Goal: Task Accomplishment & Management: Manage account settings

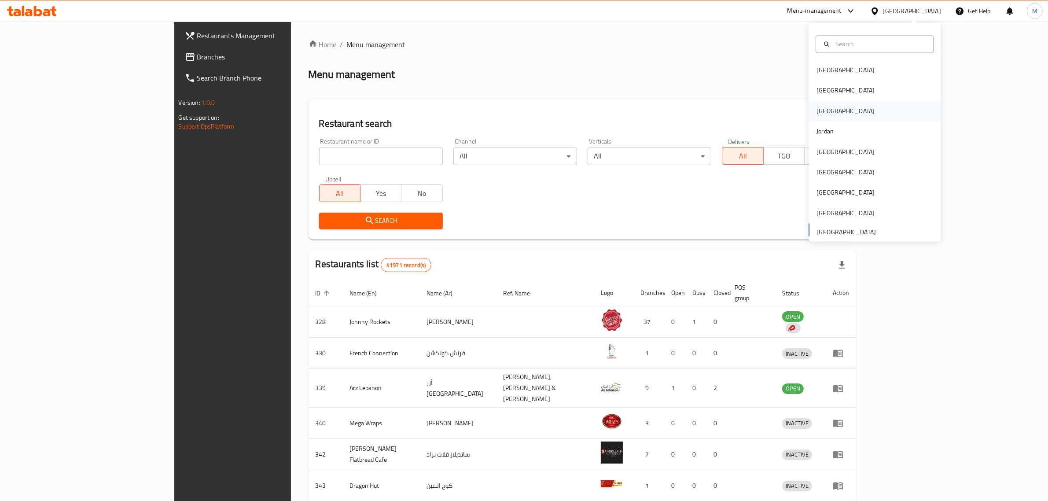
click at [832, 114] on div "[GEOGRAPHIC_DATA]" at bounding box center [874, 111] width 132 height 20
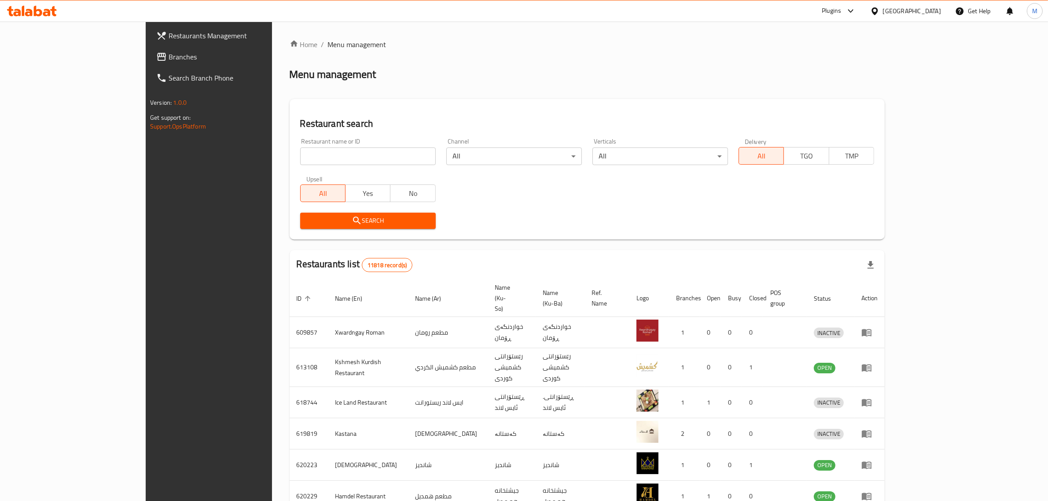
click at [149, 62] on link "Branches" at bounding box center [235, 56] width 172 height 21
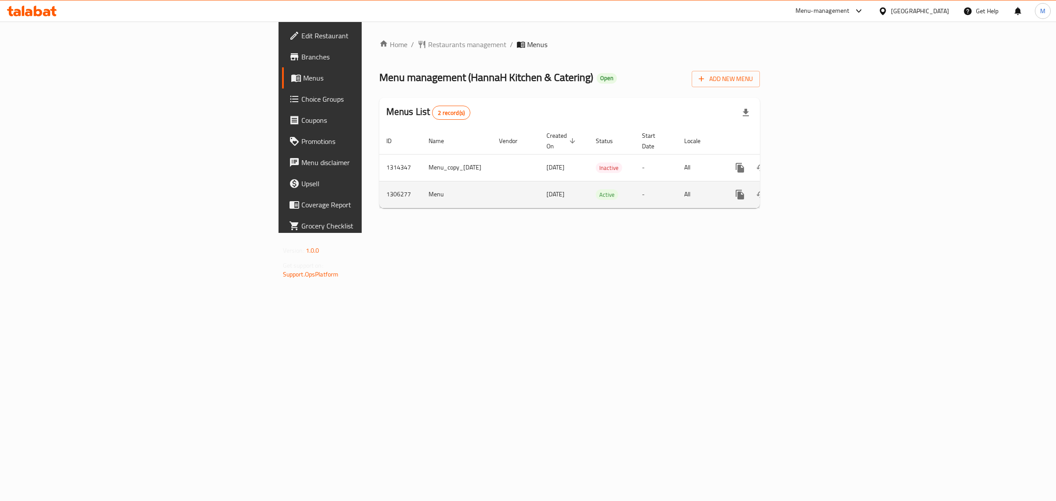
click at [808, 191] on icon "enhanced table" at bounding box center [804, 195] width 8 height 8
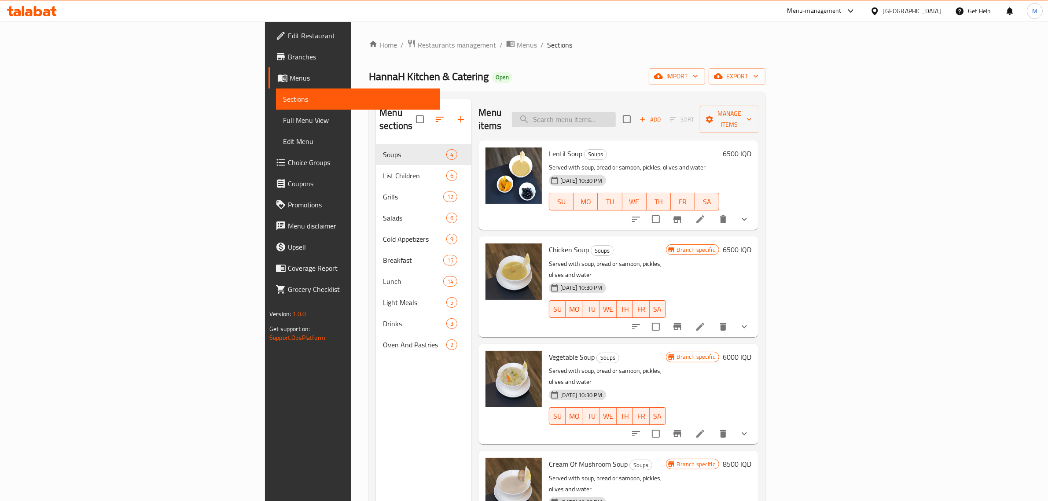
click at [616, 113] on input "search" at bounding box center [564, 119] width 104 height 15
paste input "باچه"
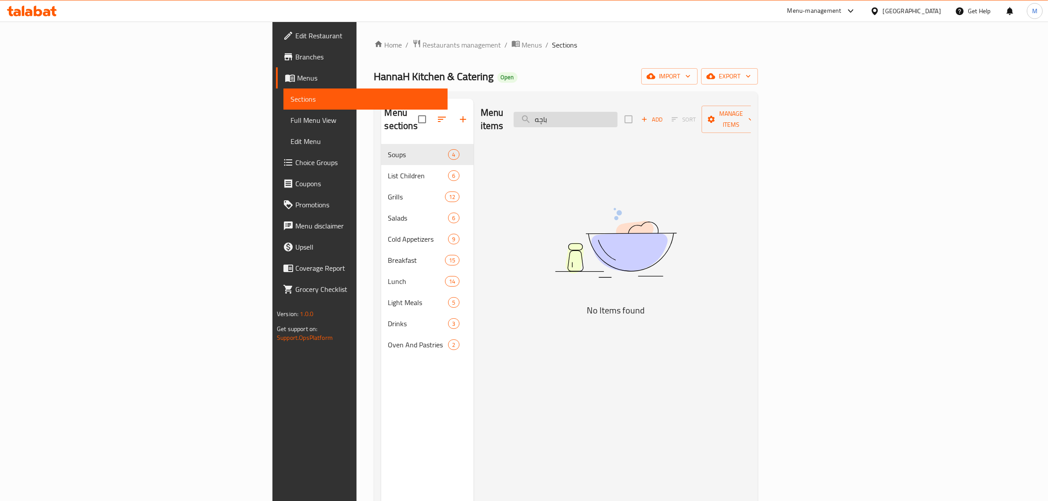
click at [617, 112] on input "باچه" at bounding box center [566, 119] width 104 height 15
paste input "سطرمة نصف كيلو"
drag, startPoint x: 667, startPoint y: 115, endPoint x: 573, endPoint y: 115, distance: 93.3
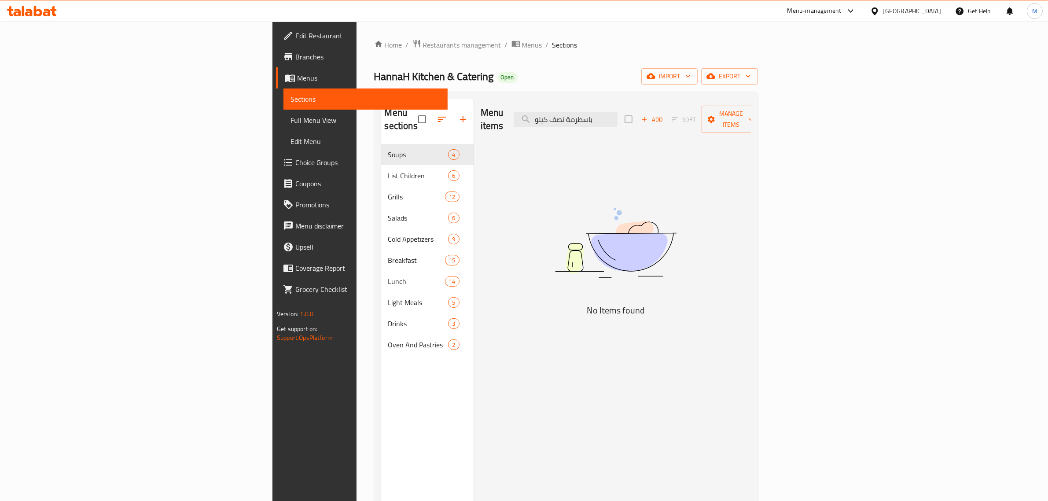
click at [573, 115] on div "Menu items باسطرمة نصف كيلو Add Sort Manage items" at bounding box center [616, 120] width 270 height 42
click at [617, 115] on input "باسطرمة" at bounding box center [566, 119] width 104 height 15
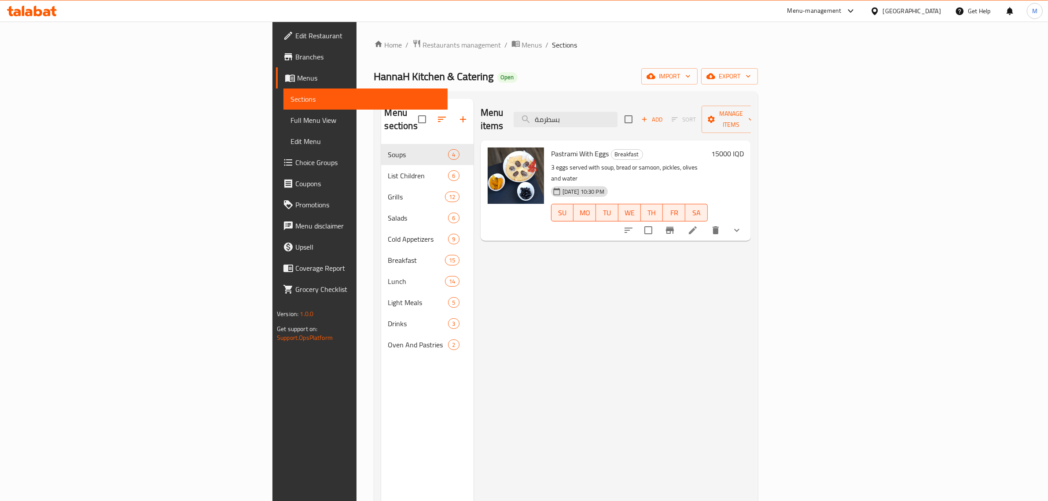
click at [685, 123] on div "Menu items بسطرمة Add Sort Manage items" at bounding box center [616, 120] width 270 height 42
click at [617, 112] on input "بسطرمة" at bounding box center [566, 119] width 104 height 15
paste input "يتة جاب"
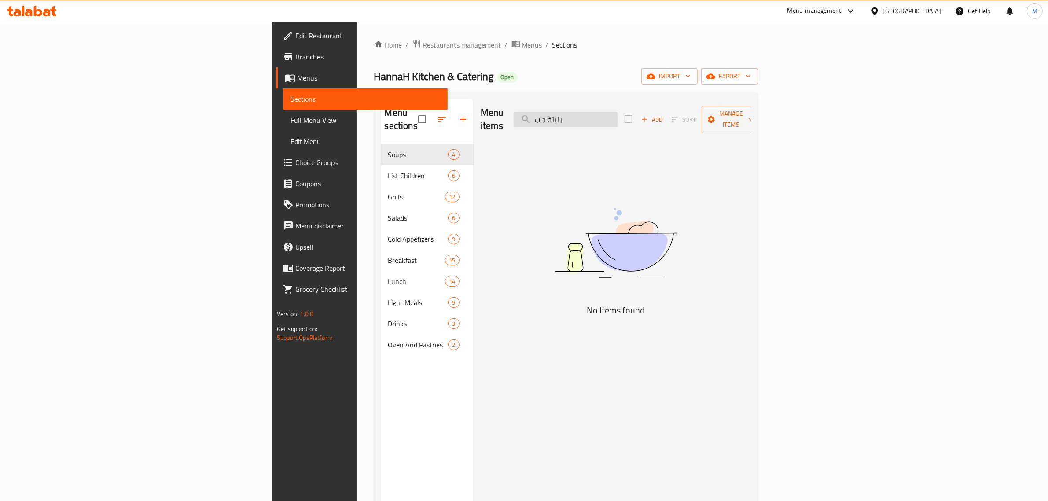
click at [617, 112] on input "بتيتة جاب" at bounding box center [566, 119] width 104 height 15
paste input "كر دجاج"
click at [617, 112] on input "بركر دجاج" at bounding box center [566, 119] width 104 height 15
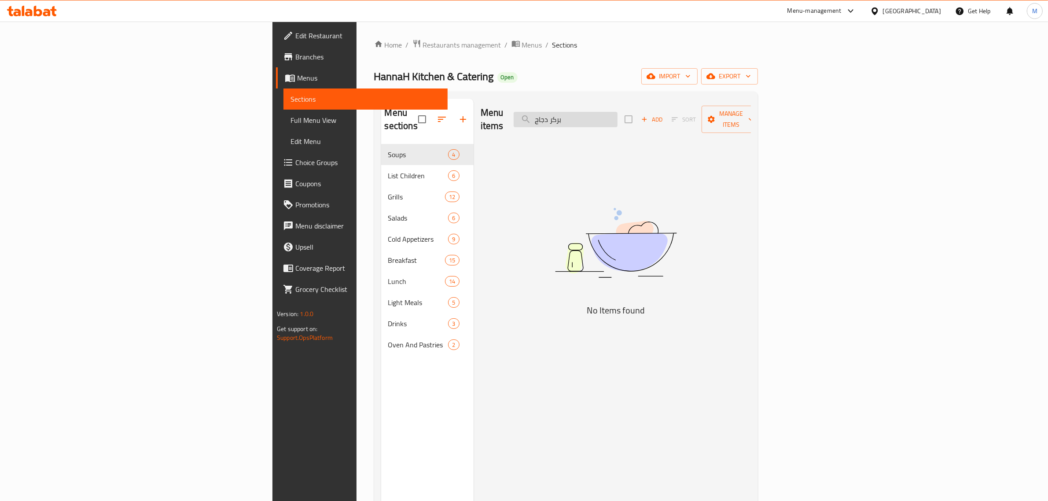
click at [617, 112] on input "بركر دجاج" at bounding box center [566, 119] width 104 height 15
paste input "ورك"
drag, startPoint x: 651, startPoint y: 112, endPoint x: 598, endPoint y: 118, distance: 54.0
click at [598, 118] on div "Menu items بورك دجاج Add Sort Manage items" at bounding box center [616, 120] width 270 height 42
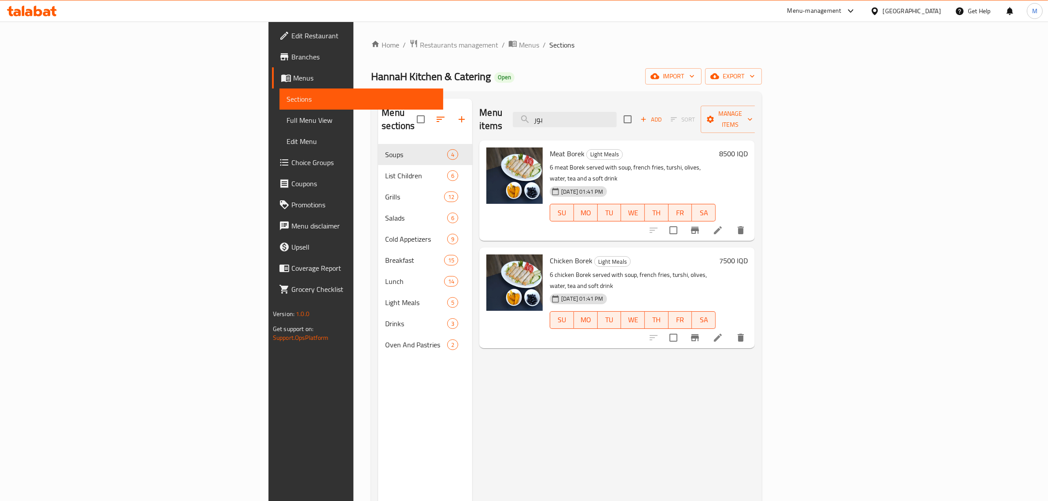
click at [695, 125] on div "Menu items بور Add Sort Manage items" at bounding box center [617, 120] width 276 height 42
click at [617, 112] on input "بور" at bounding box center [565, 119] width 104 height 15
paste input "كالوب دجاج"
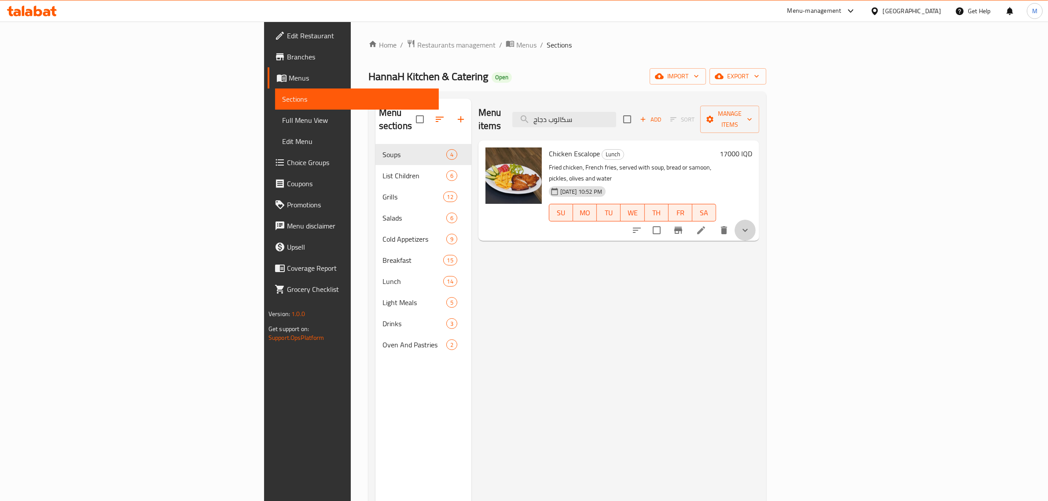
click at [756, 220] on button "show more" at bounding box center [745, 230] width 21 height 21
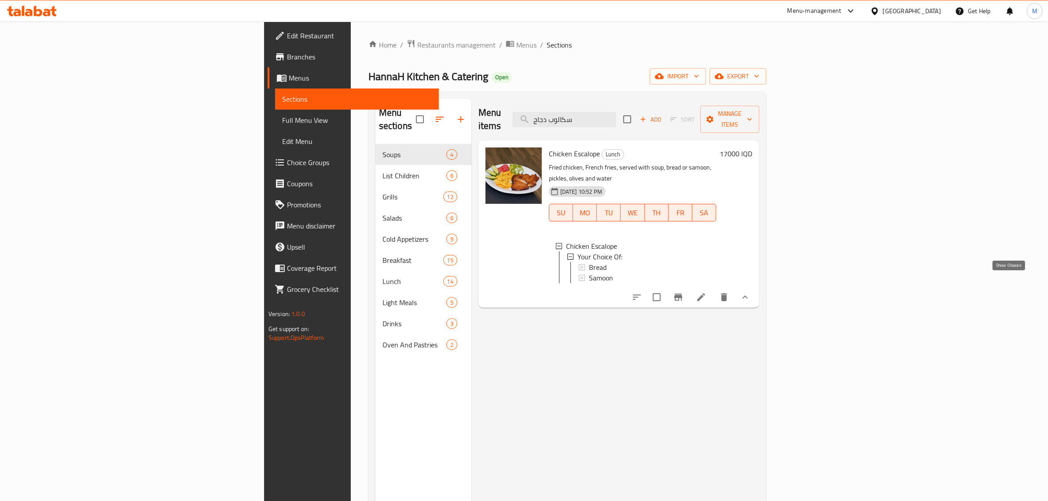
click at [748, 295] on icon "show more" at bounding box center [744, 296] width 5 height 3
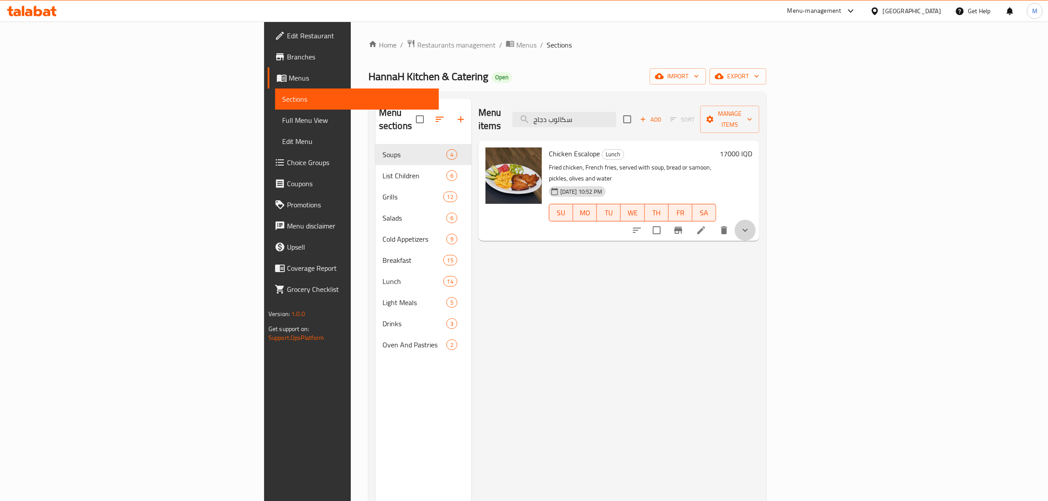
click at [756, 220] on button "show more" at bounding box center [745, 230] width 21 height 21
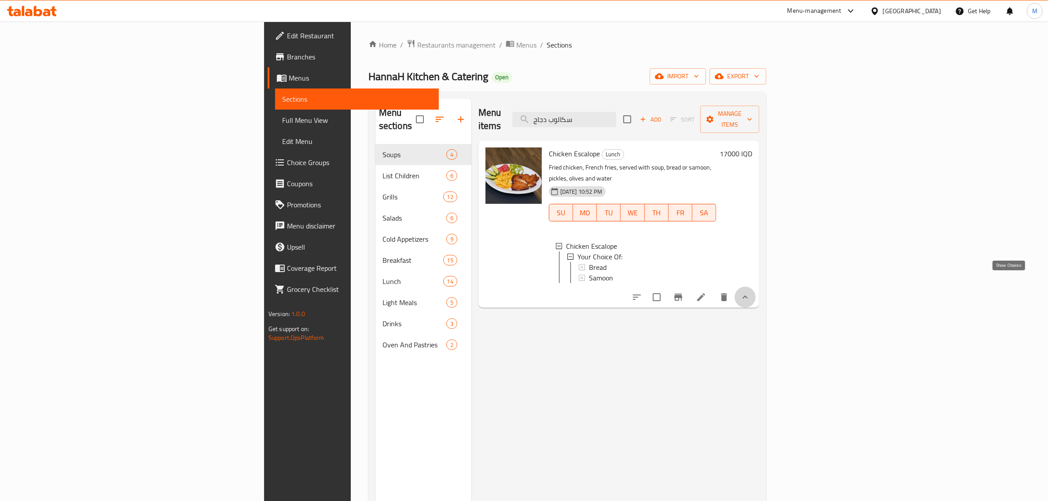
click at [750, 292] on icon "show more" at bounding box center [745, 297] width 11 height 11
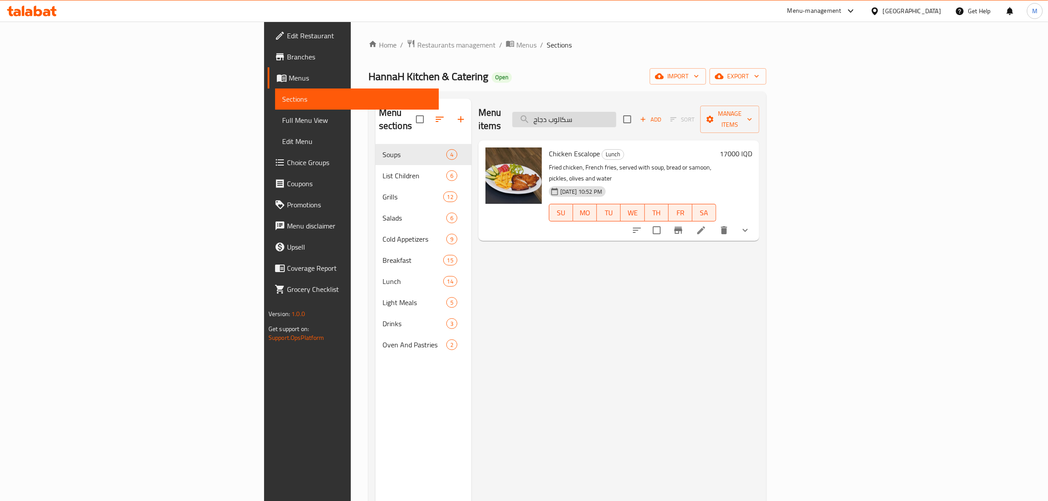
click at [616, 112] on input "سكالوب دجاج" at bounding box center [564, 119] width 104 height 15
paste input "بوسك"
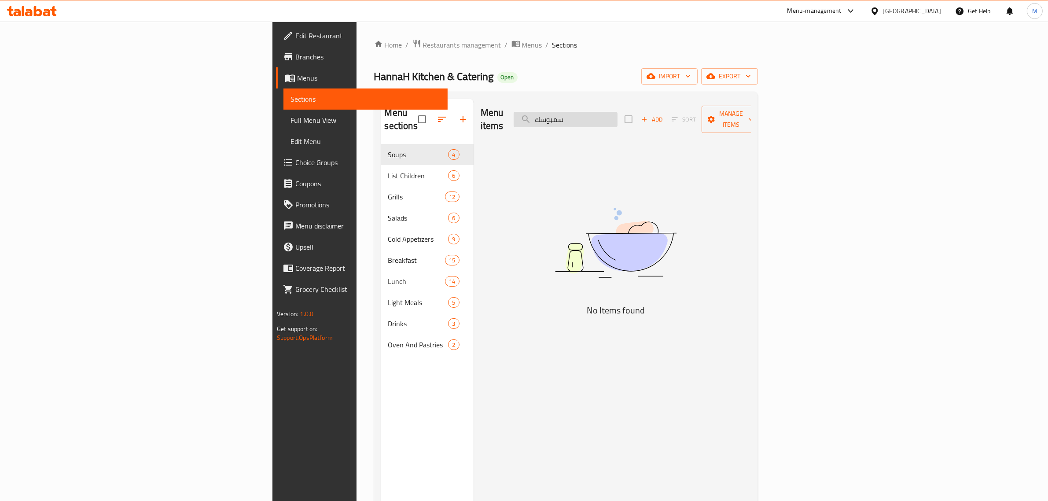
click at [617, 112] on input "سمبوسك" at bounding box center [566, 119] width 104 height 15
paste input "ينية مشويات مطبخ حنا المميزة"
click at [707, 124] on div "Menu items صينية مشويات مطبخ حنا المميزة Add Sort Manage items" at bounding box center [616, 120] width 270 height 42
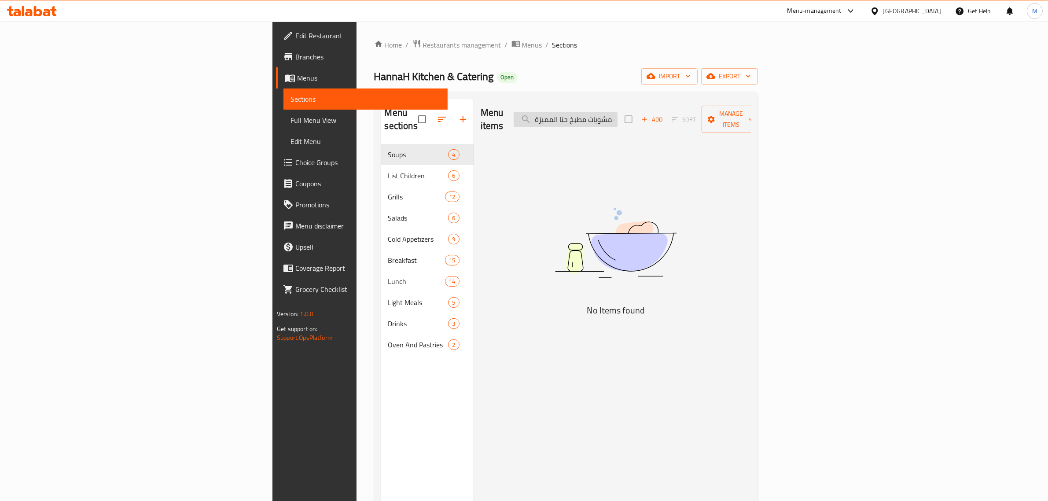
click at [617, 115] on input "صينية مشويات مطبخ حنا المميزة" at bounding box center [566, 119] width 104 height 15
paste input "كبة حامض"
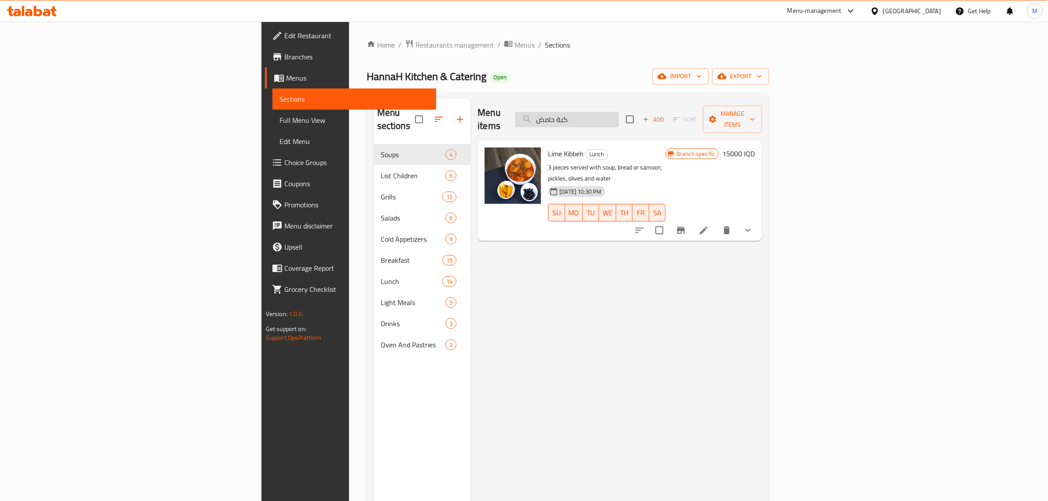
click at [619, 113] on input "كبة حامض" at bounding box center [567, 119] width 104 height 15
paste input "لب"
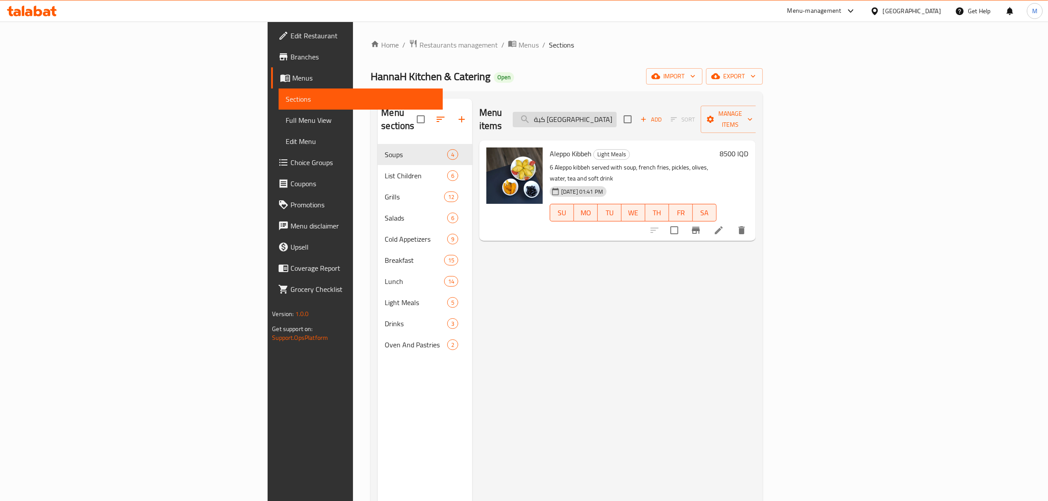
click at [617, 116] on input "كبة حلب" at bounding box center [565, 119] width 104 height 15
paste input "راي"
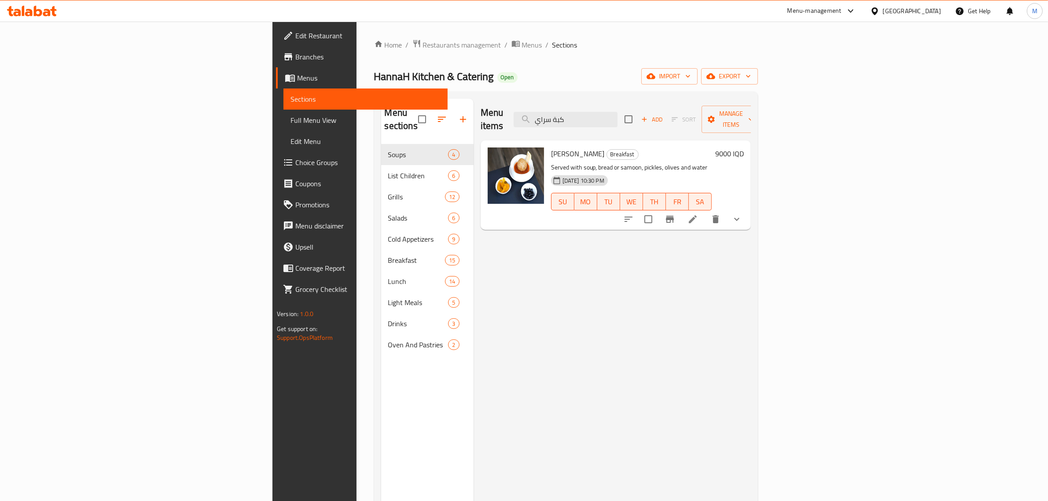
click at [742, 214] on icon "show more" at bounding box center [736, 219] width 11 height 11
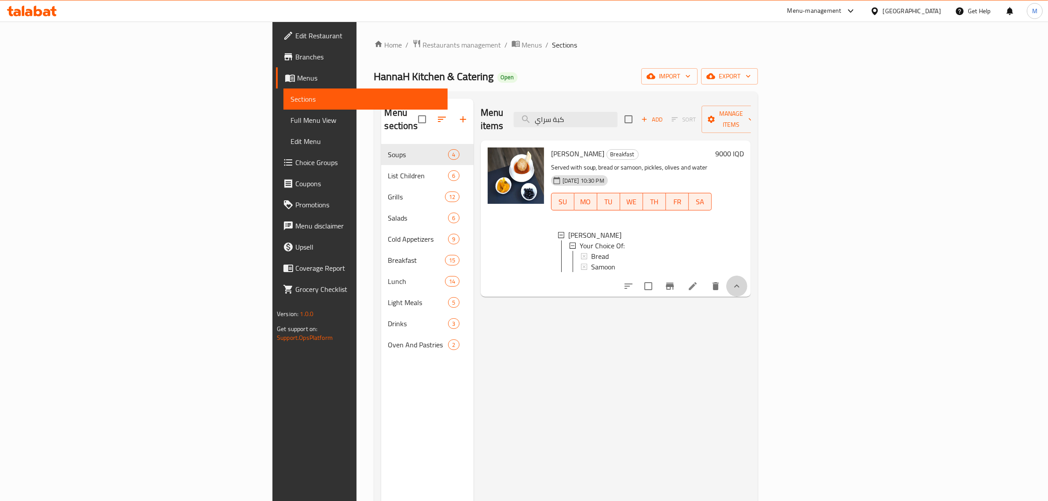
click at [742, 281] on icon "show more" at bounding box center [736, 286] width 11 height 11
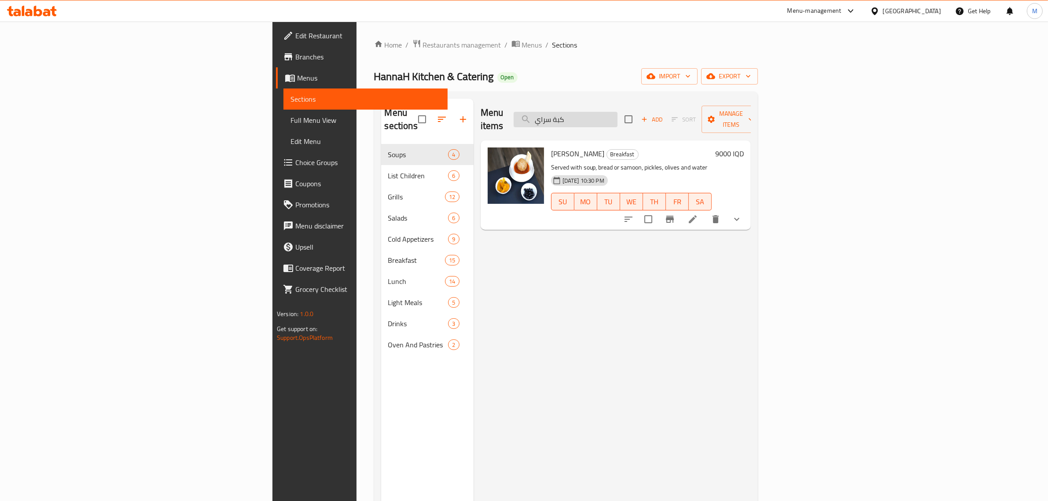
click at [617, 118] on input "كبة سراي" at bounding box center [566, 119] width 104 height 15
paste input "رابلسية"
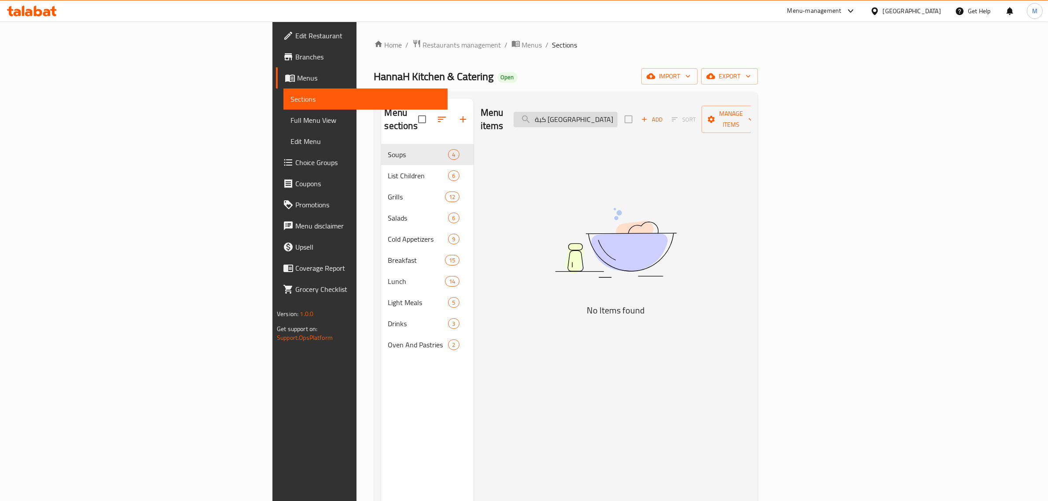
click at [617, 112] on input "كبة طرابلس" at bounding box center [566, 119] width 104 height 15
click at [617, 113] on input "كبة طرابلس" at bounding box center [566, 119] width 104 height 15
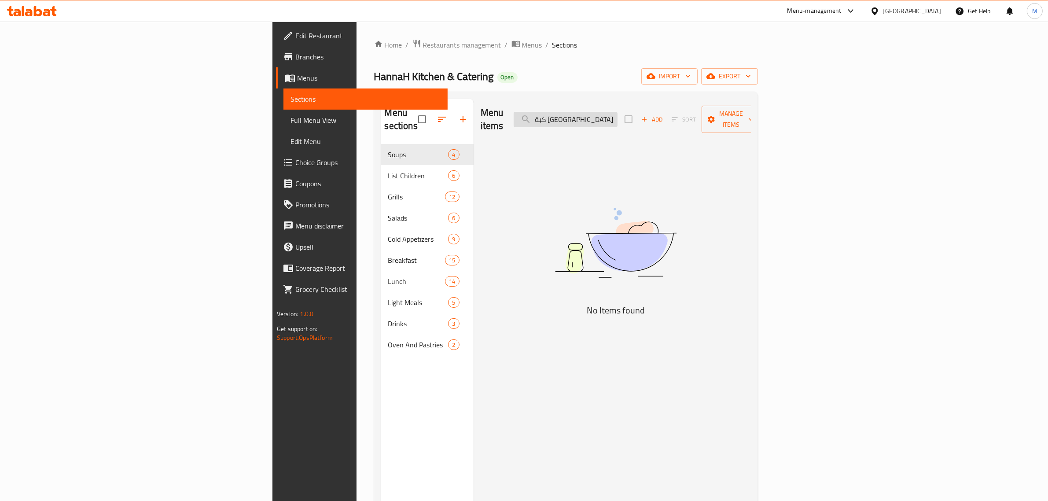
click at [617, 113] on input "كبة طرابلس" at bounding box center [566, 119] width 104 height 15
paste input "موصلية"
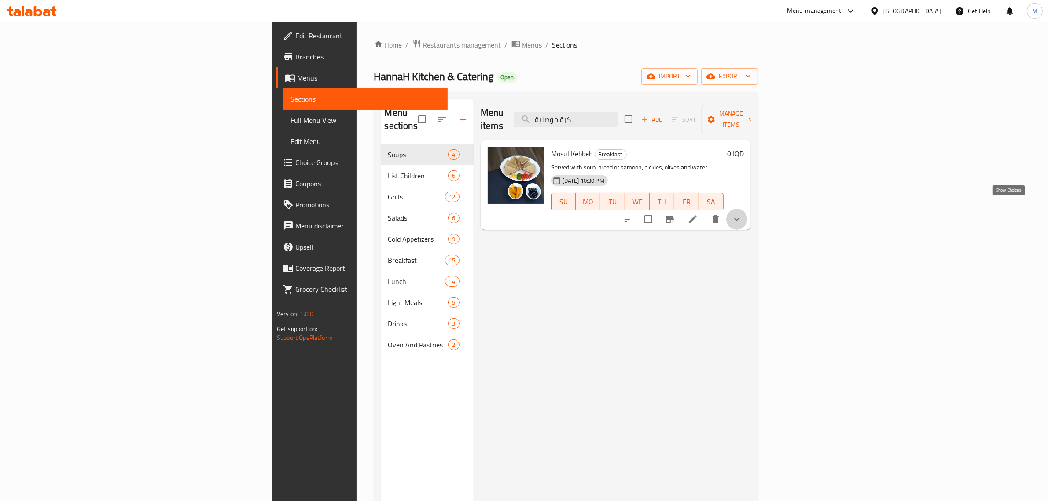
click at [742, 214] on icon "show more" at bounding box center [736, 219] width 11 height 11
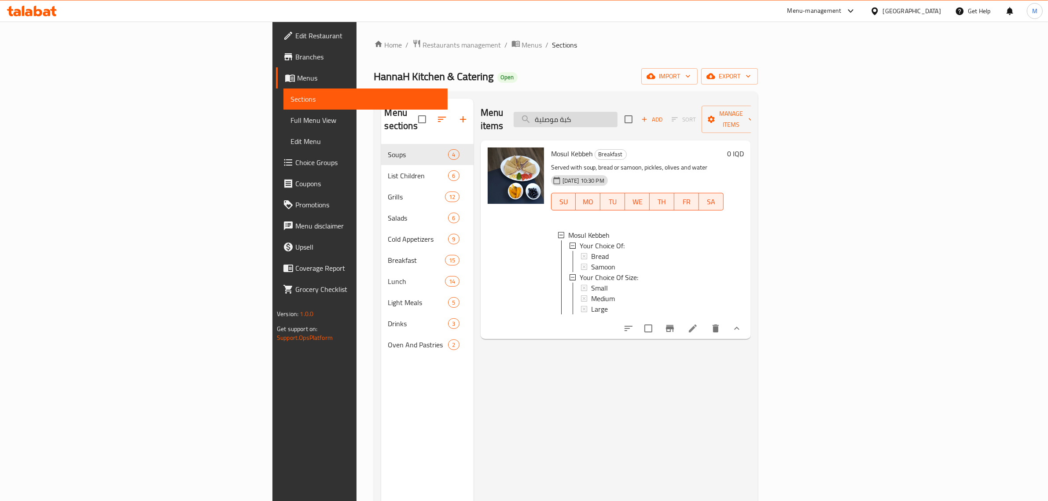
drag, startPoint x: 694, startPoint y: 92, endPoint x: 694, endPoint y: 112, distance: 20.7
click at [694, 93] on div "Menu sections Soups 4 List Children 6 Grills 12 Salads 6 Cold Appetizers 9 Brea…" at bounding box center [566, 349] width 384 height 515
click at [617, 112] on input "كبة موصلية" at bounding box center [566, 119] width 104 height 15
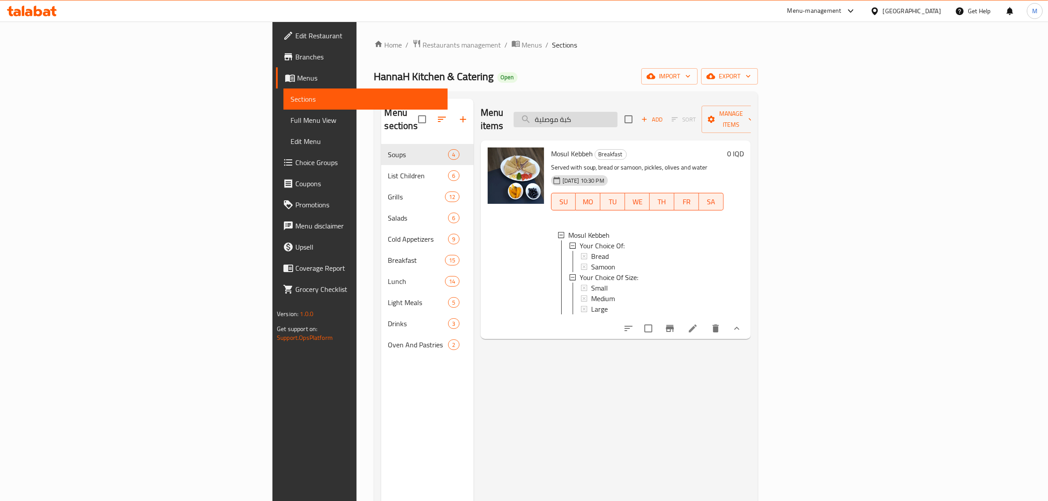
paste input "فتة لحم نصف كيلو"
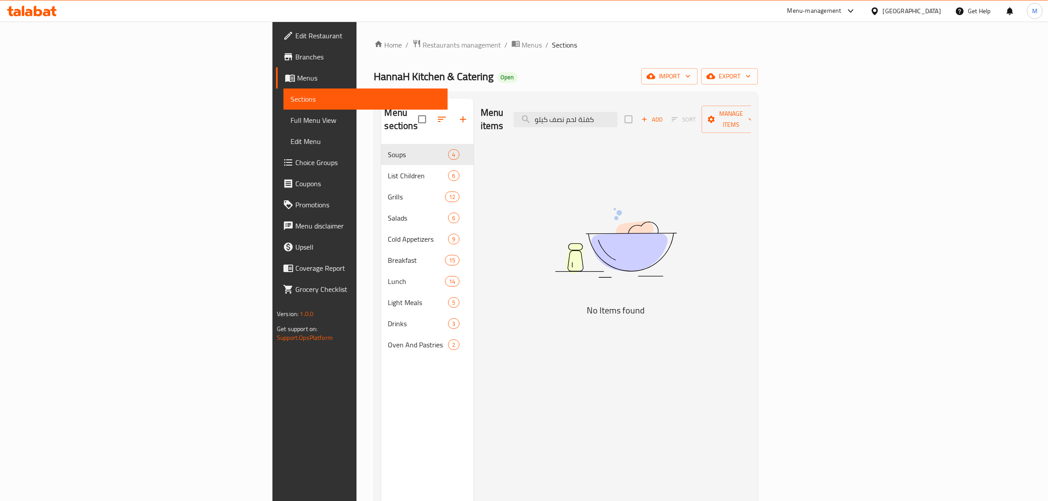
drag, startPoint x: 668, startPoint y: 114, endPoint x: 576, endPoint y: 114, distance: 92.0
click at [576, 114] on div "Menu items كفتة لحم نصف كيلو Add Sort Manage items" at bounding box center [616, 120] width 270 height 42
drag, startPoint x: 637, startPoint y: 117, endPoint x: 612, endPoint y: 118, distance: 24.6
click at [612, 118] on div "Menu items كفتة لحم Add Sort Manage items" at bounding box center [616, 120] width 270 height 42
click at [617, 115] on input "كفتة لحم" at bounding box center [566, 119] width 104 height 15
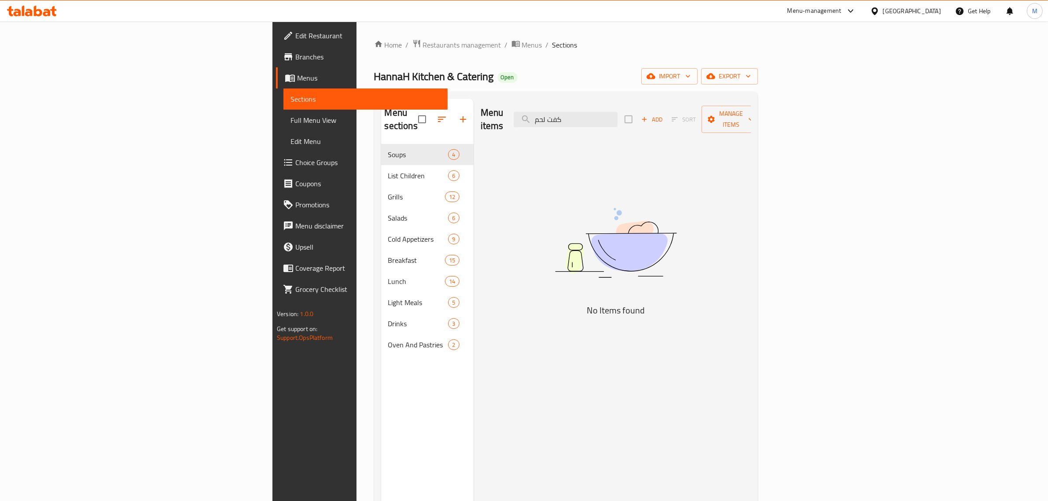
type input "كفته لحم"
click at [617, 112] on input "كفته لحم" at bounding box center [566, 119] width 104 height 15
